Goal: Complete application form

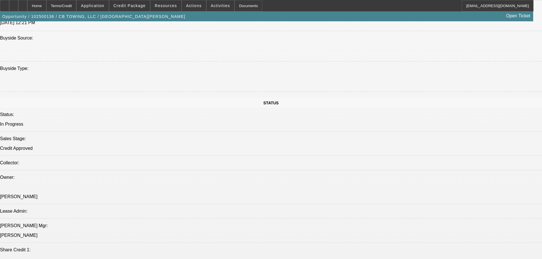
select select "0"
select select "6"
select select "0"
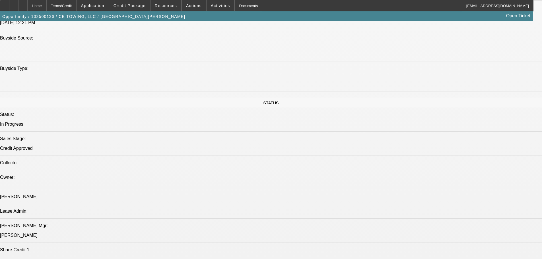
select select "0"
select select "6"
select select "0"
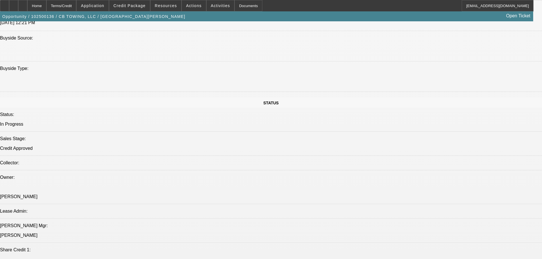
select select "0"
select select "6"
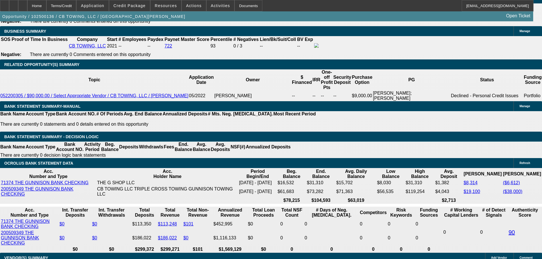
scroll to position [967, 0]
